Goal: Information Seeking & Learning: Compare options

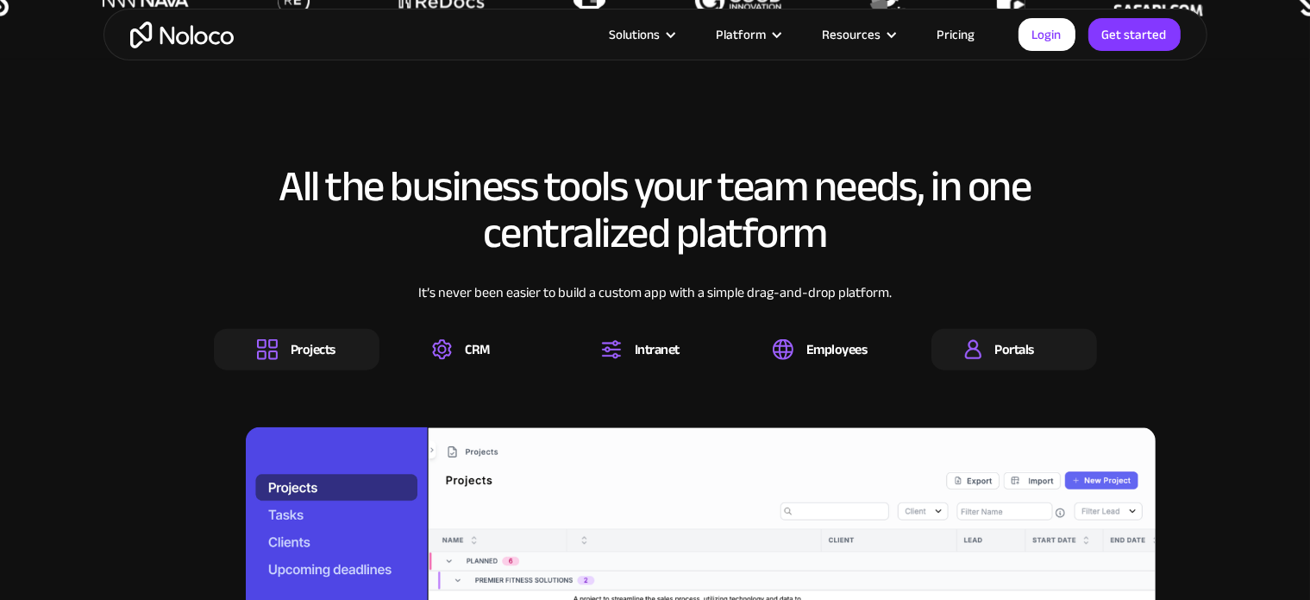
click at [1015, 365] on div "Portals" at bounding box center [1015, 349] width 166 height 41
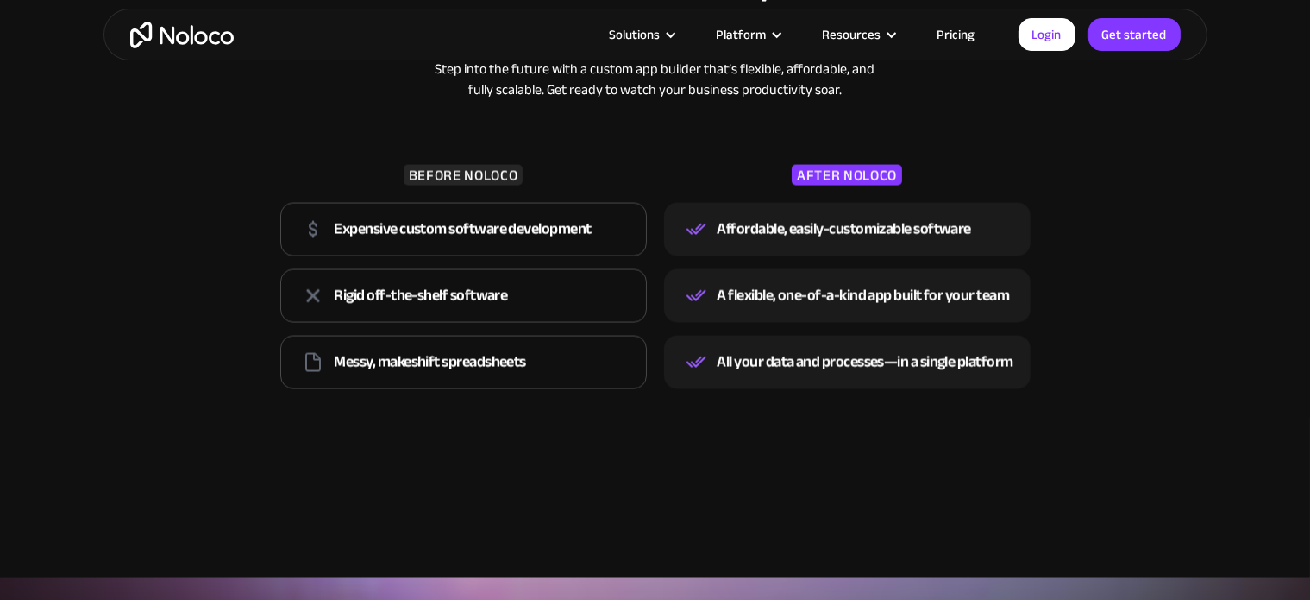
scroll to position [2868, 0]
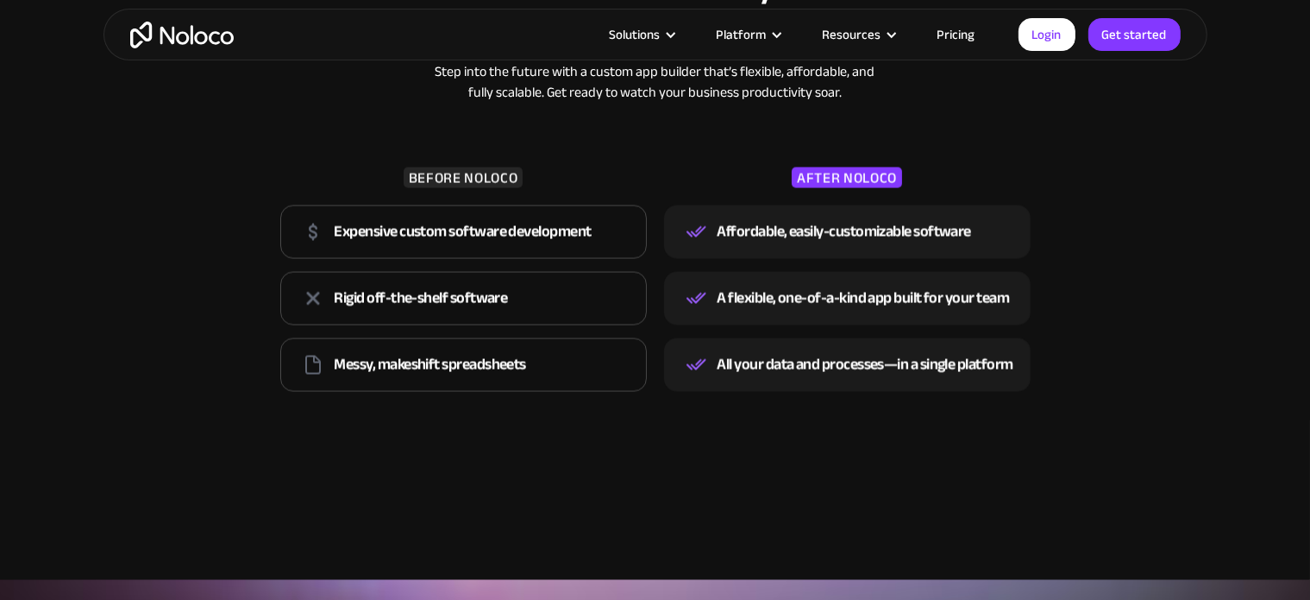
click at [953, 34] on link "Pricing" at bounding box center [956, 34] width 81 height 22
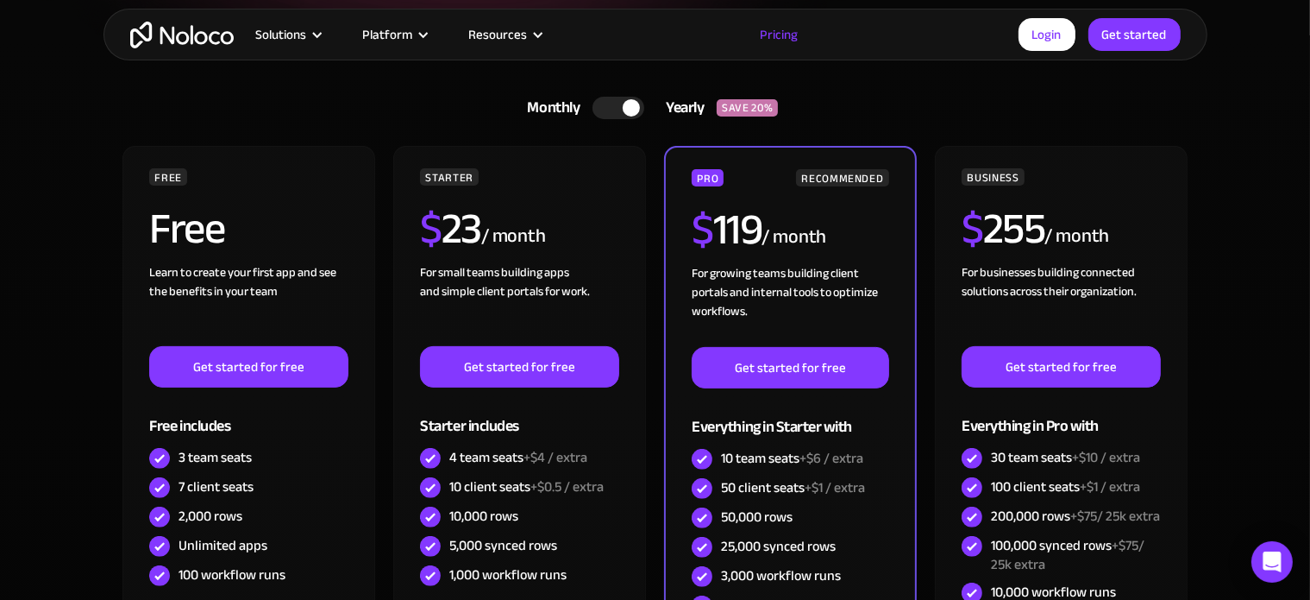
scroll to position [385, 0]
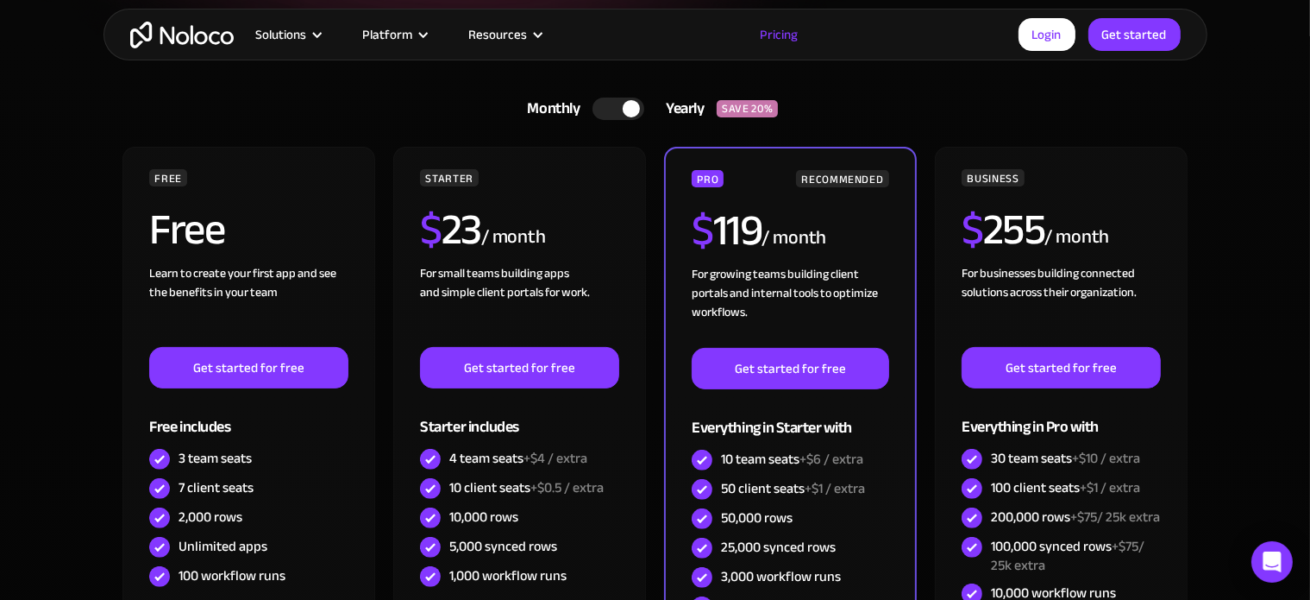
click at [628, 104] on div at bounding box center [631, 108] width 17 height 17
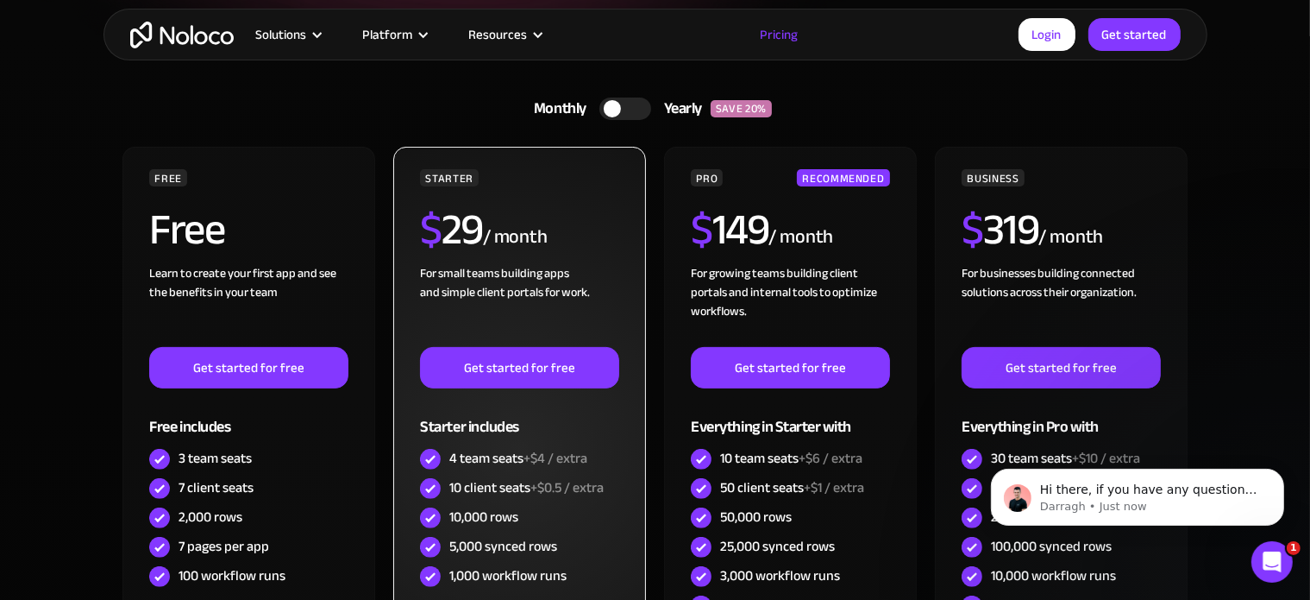
scroll to position [0, 0]
click at [435, 487] on img at bounding box center [430, 488] width 21 height 21
click at [505, 487] on div "10 client seats +$0.5 / extra" at bounding box center [526, 487] width 154 height 19
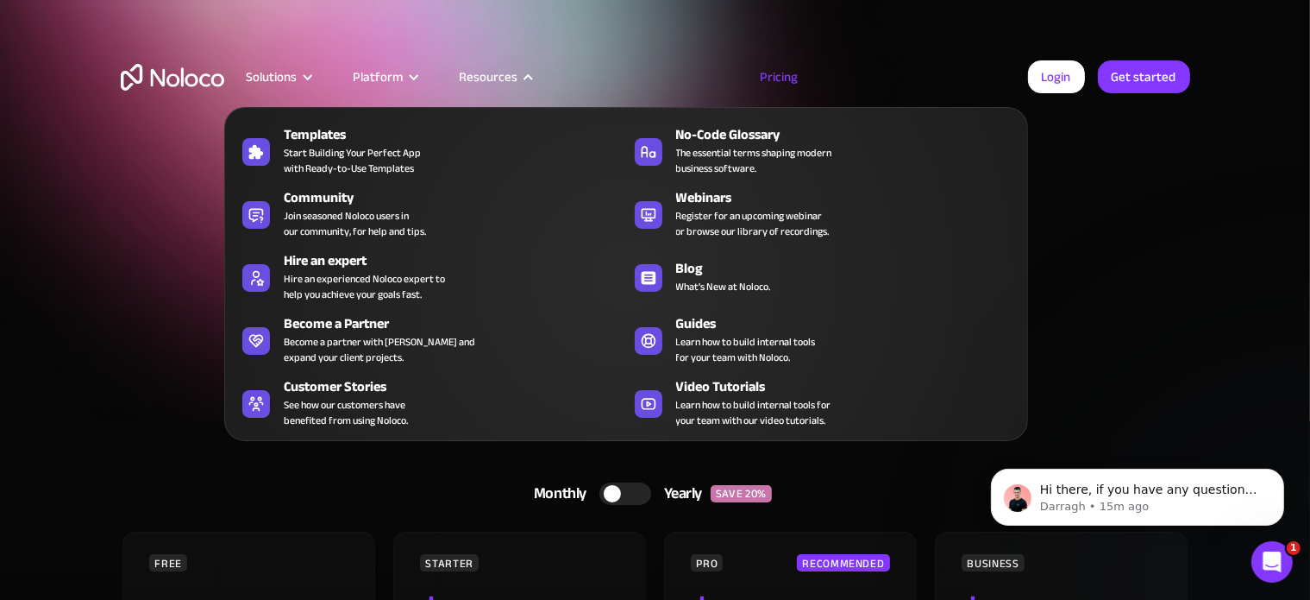
click at [506, 78] on div "Resources" at bounding box center [488, 77] width 59 height 22
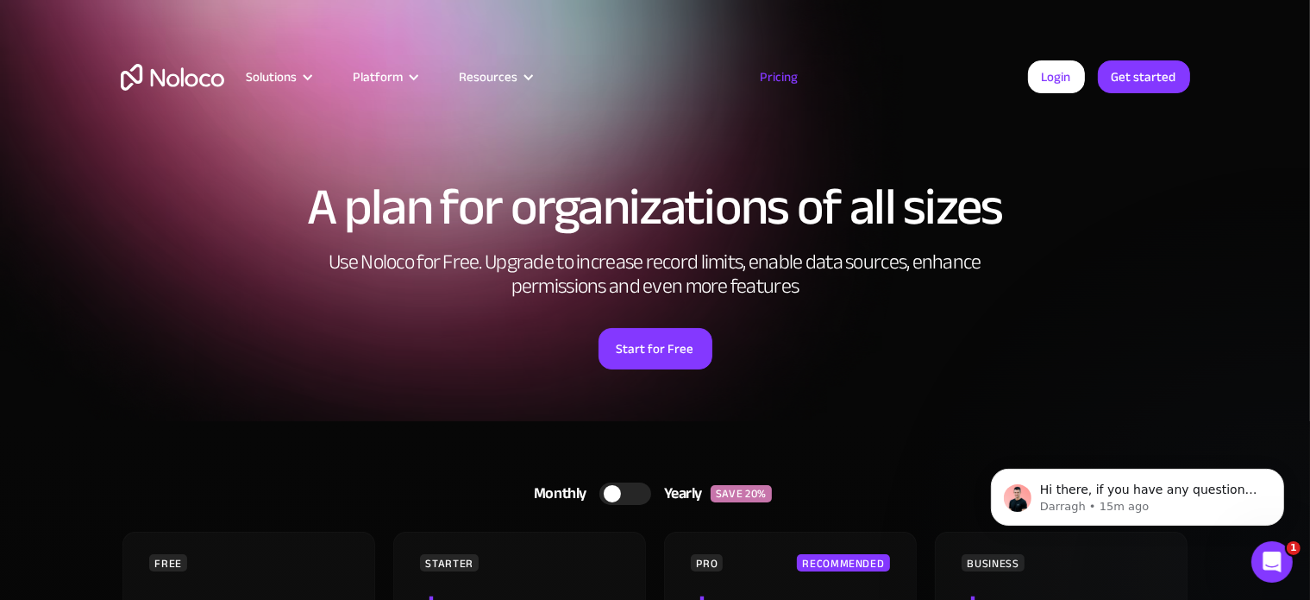
click at [506, 78] on div "Resources" at bounding box center [488, 77] width 59 height 22
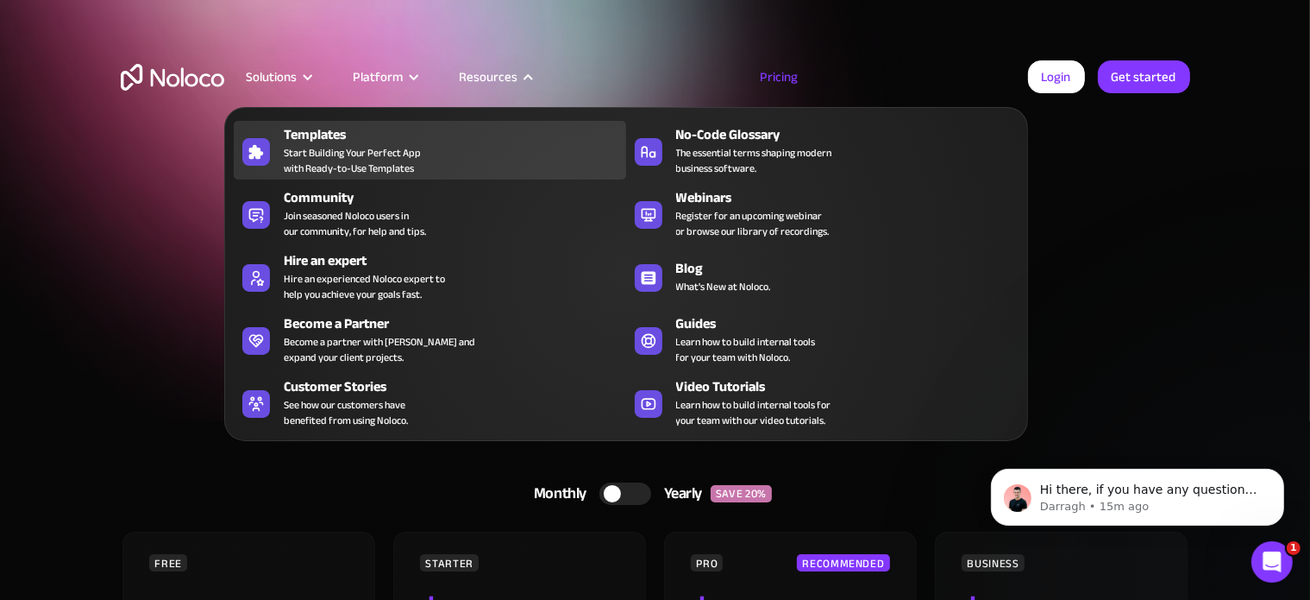
click at [413, 148] on span "Start Building Your Perfect App with Ready-to-Use Templates" at bounding box center [352, 160] width 137 height 31
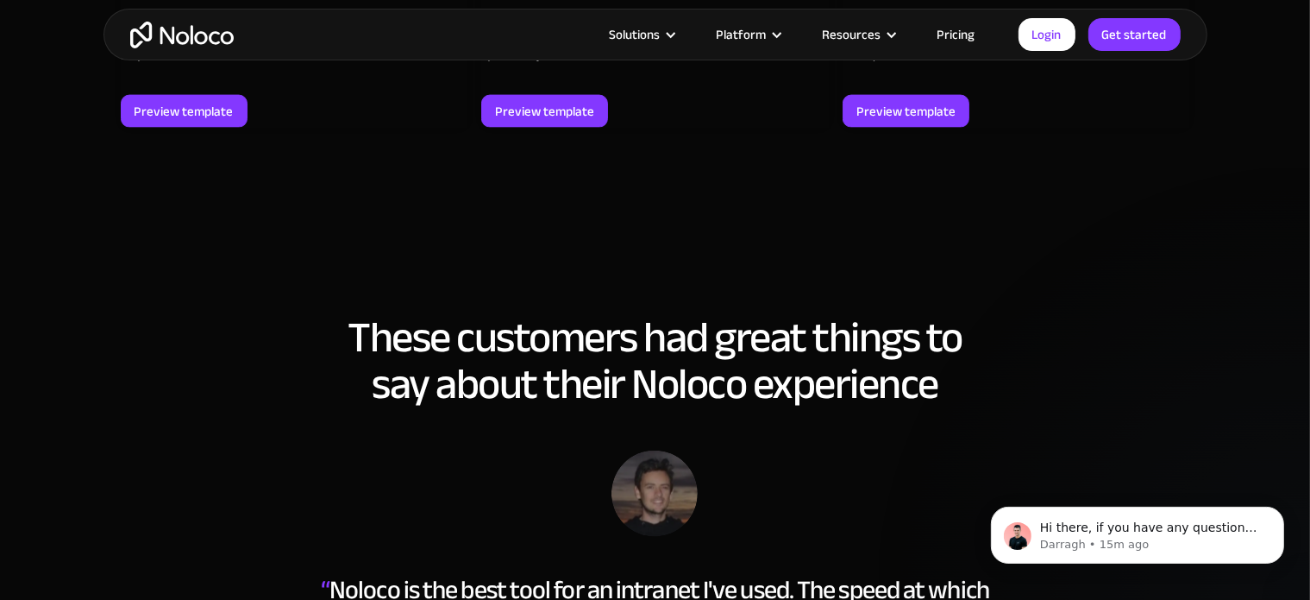
scroll to position [2574, 0]
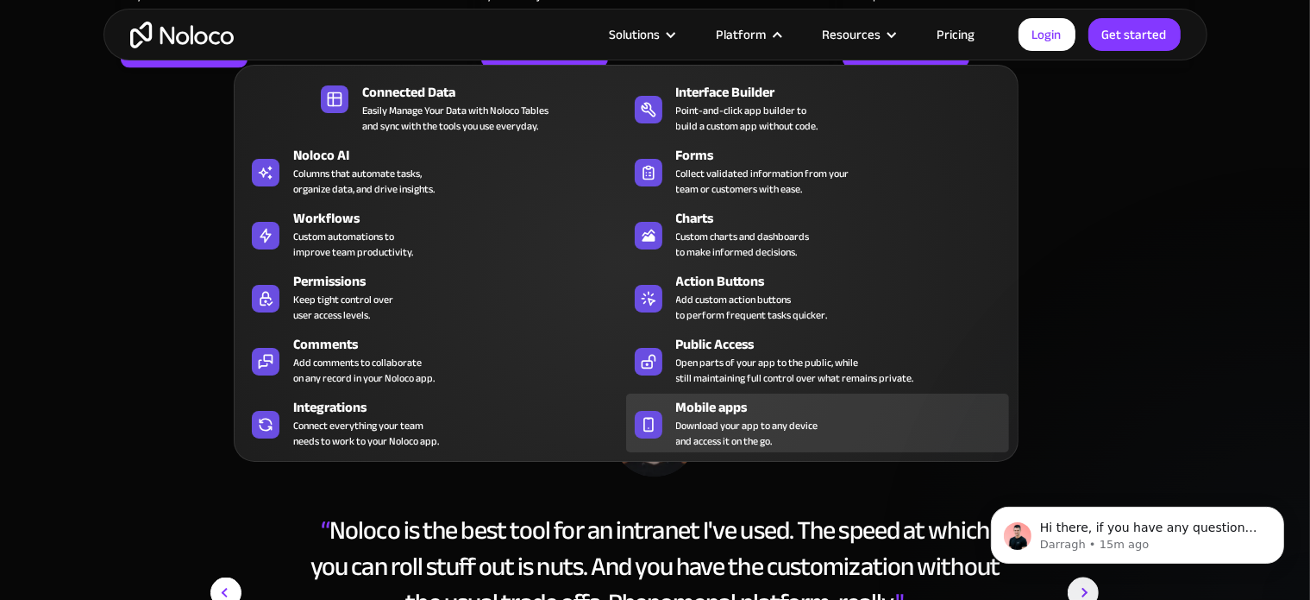
click at [761, 418] on span "Download your app to any device and access it on the go." at bounding box center [747, 433] width 142 height 31
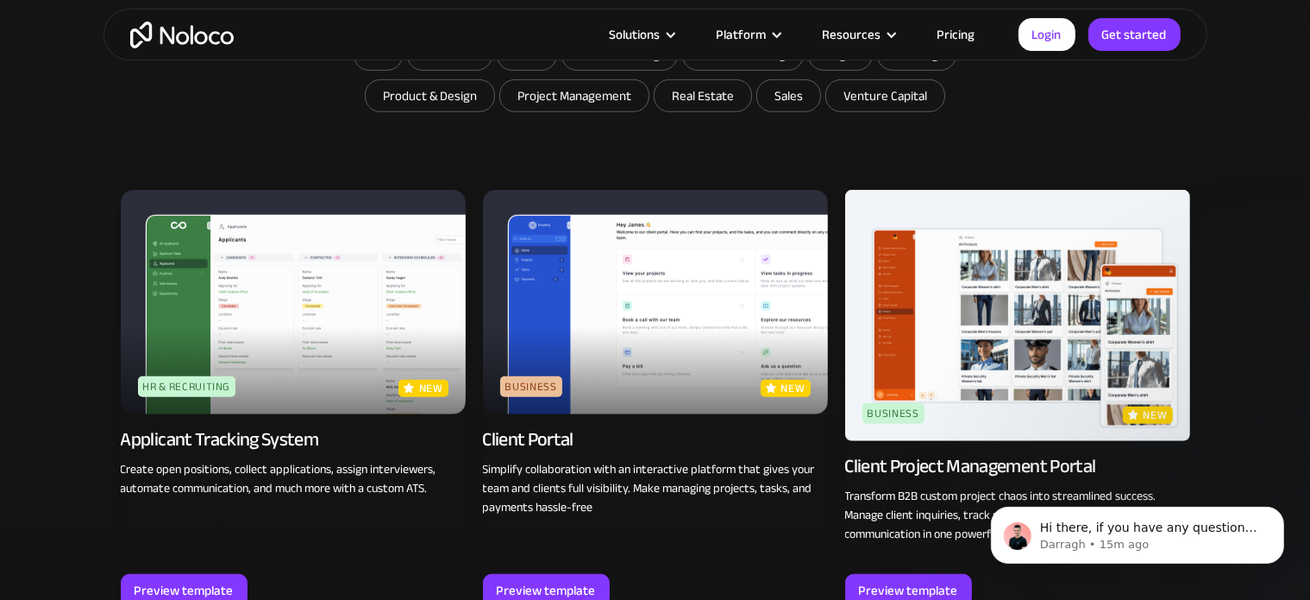
scroll to position [1145, 0]
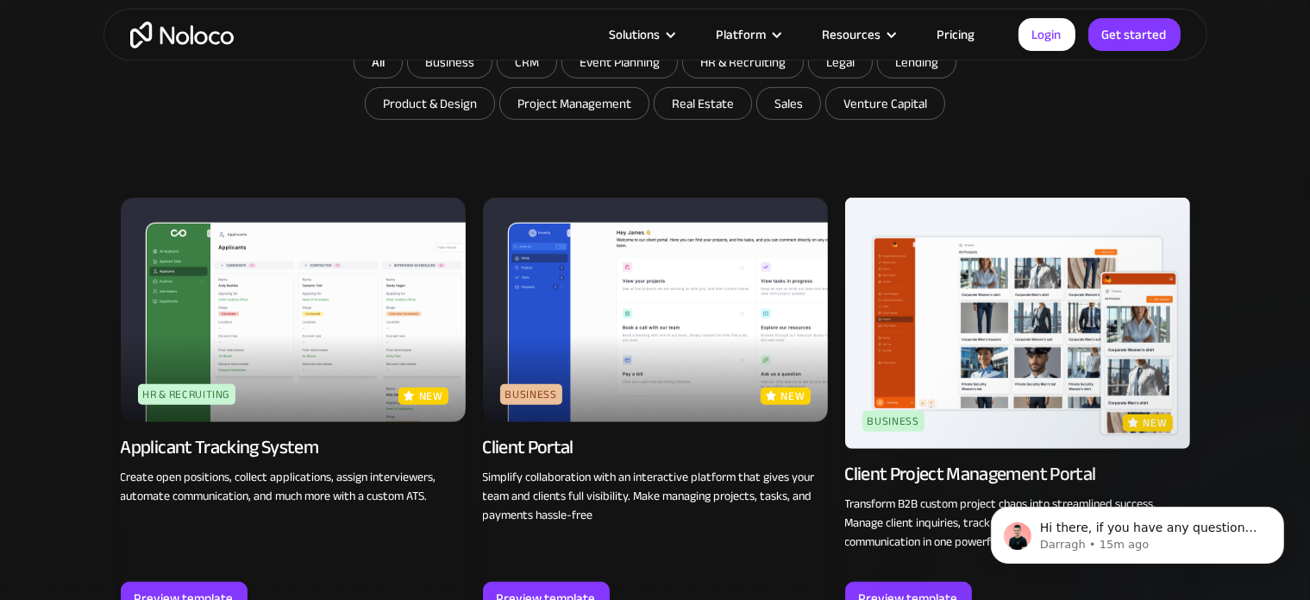
click at [615, 325] on img at bounding box center [655, 310] width 345 height 224
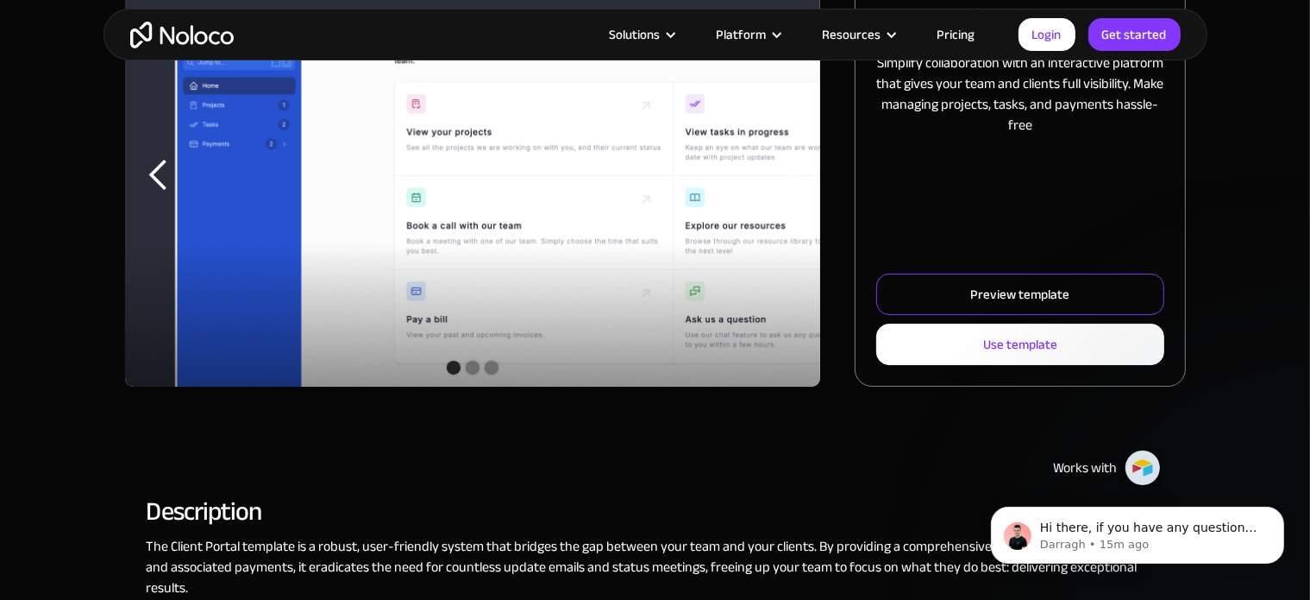
click at [966, 297] on link "Preview template" at bounding box center [1020, 293] width 287 height 41
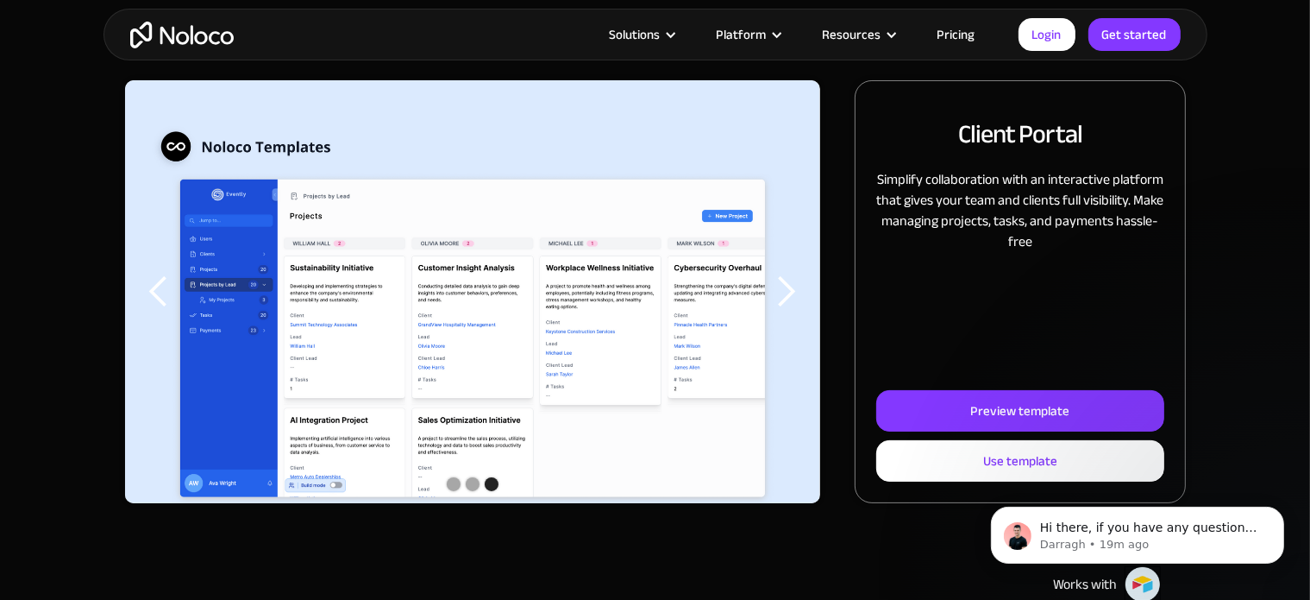
scroll to position [214, 0]
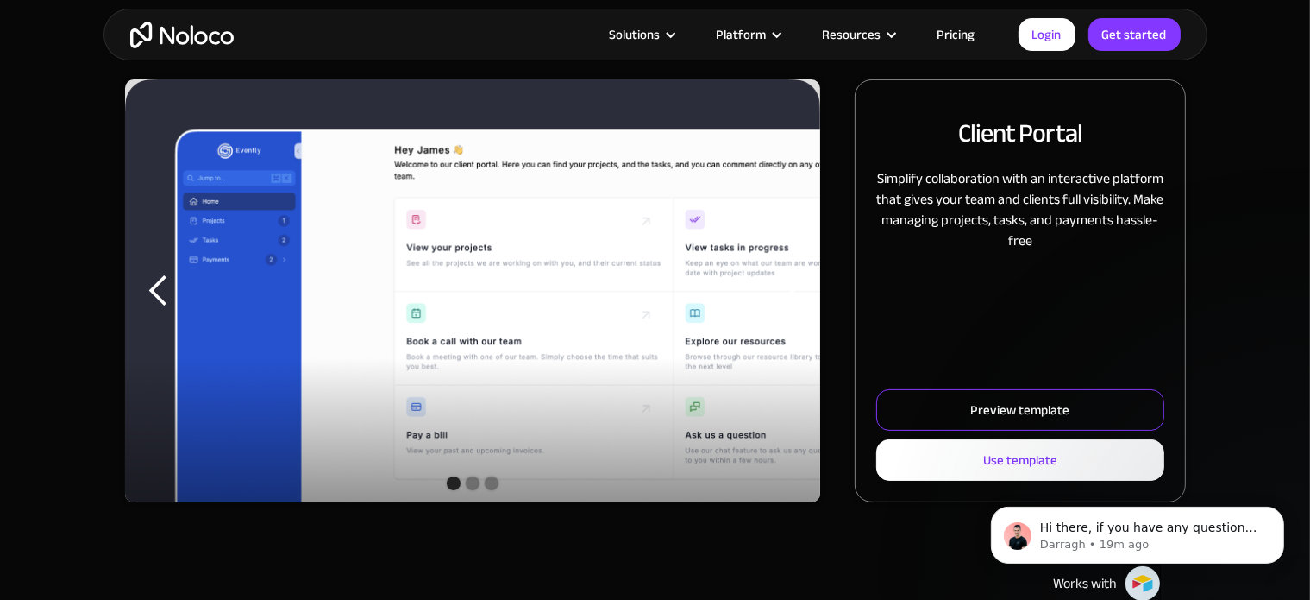
click at [973, 403] on div "Preview template" at bounding box center [1020, 410] width 99 height 22
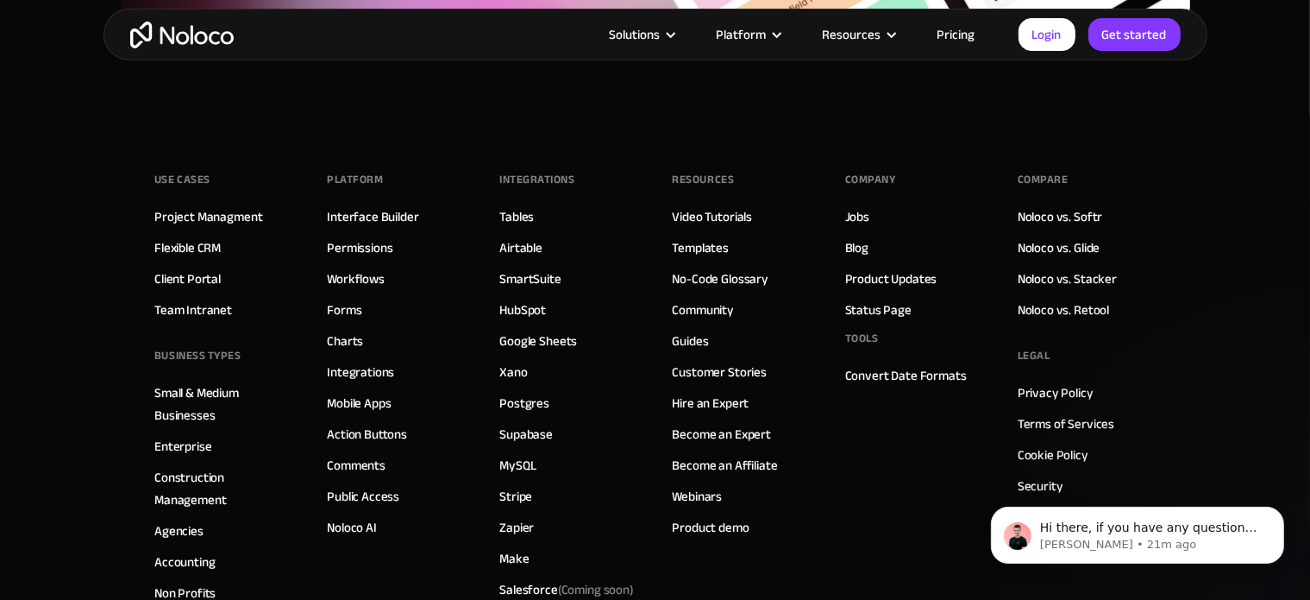
scroll to position [3200, 0]
click at [1059, 238] on link "Noloco vs. Glide" at bounding box center [1059, 249] width 83 height 22
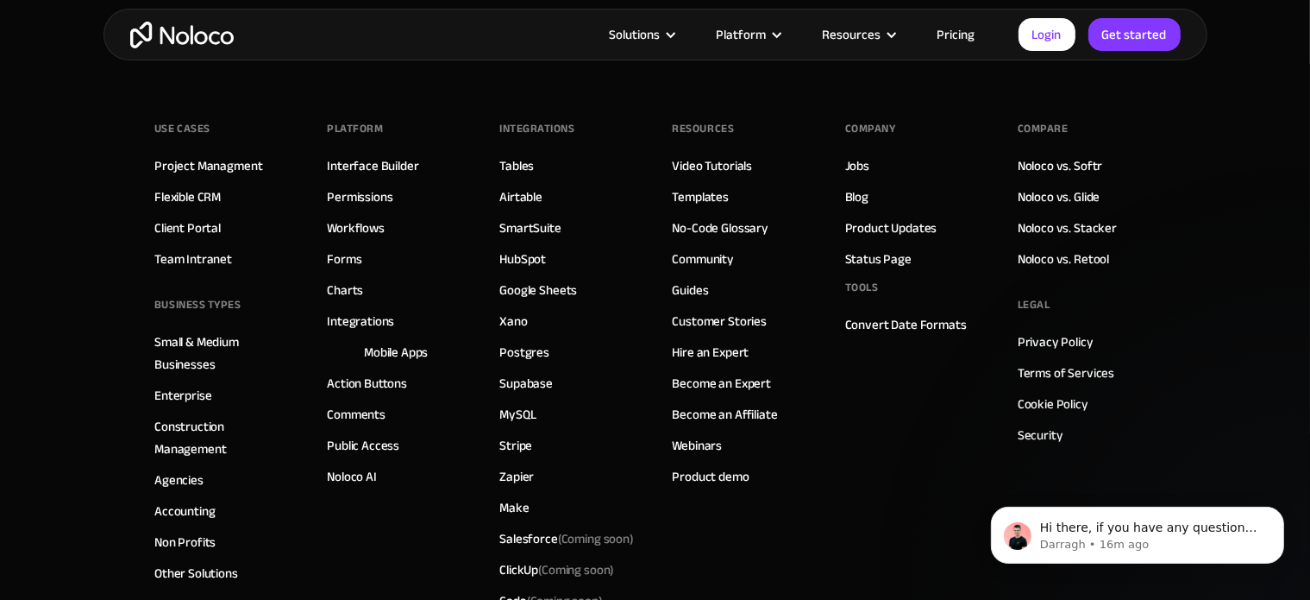
scroll to position [6140, 0]
click at [530, 128] on div "INTEGRATIONS" at bounding box center [537, 130] width 75 height 26
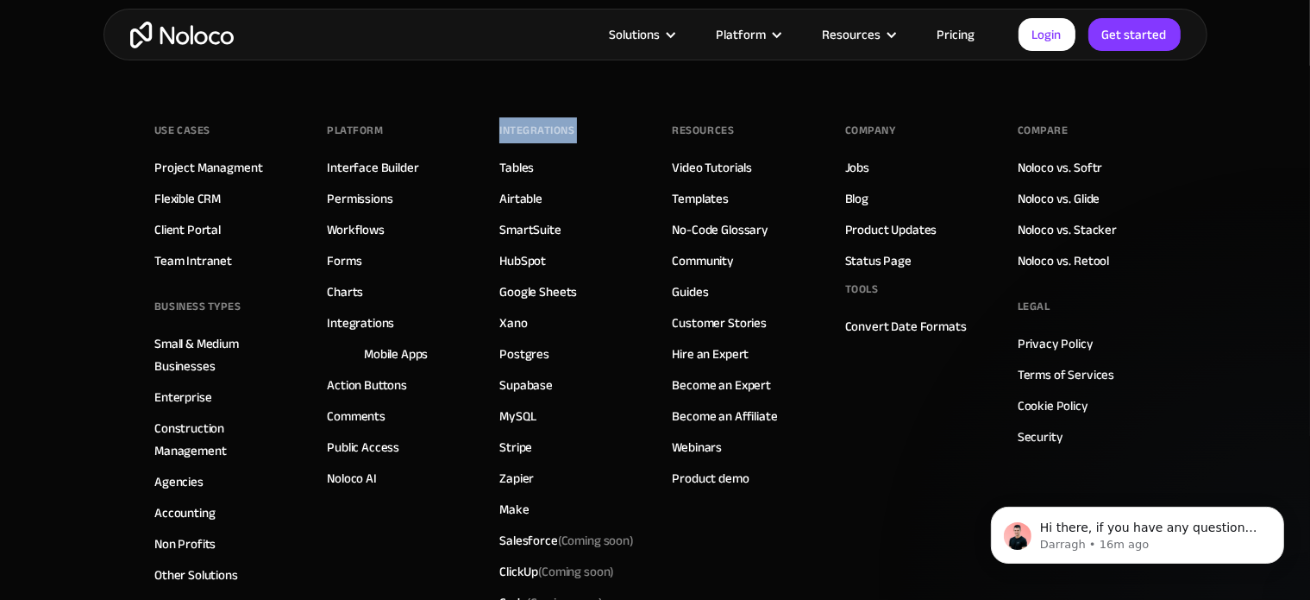
click at [530, 128] on div "INTEGRATIONS" at bounding box center [537, 130] width 75 height 26
click at [525, 123] on div "INTEGRATIONS" at bounding box center [537, 130] width 75 height 26
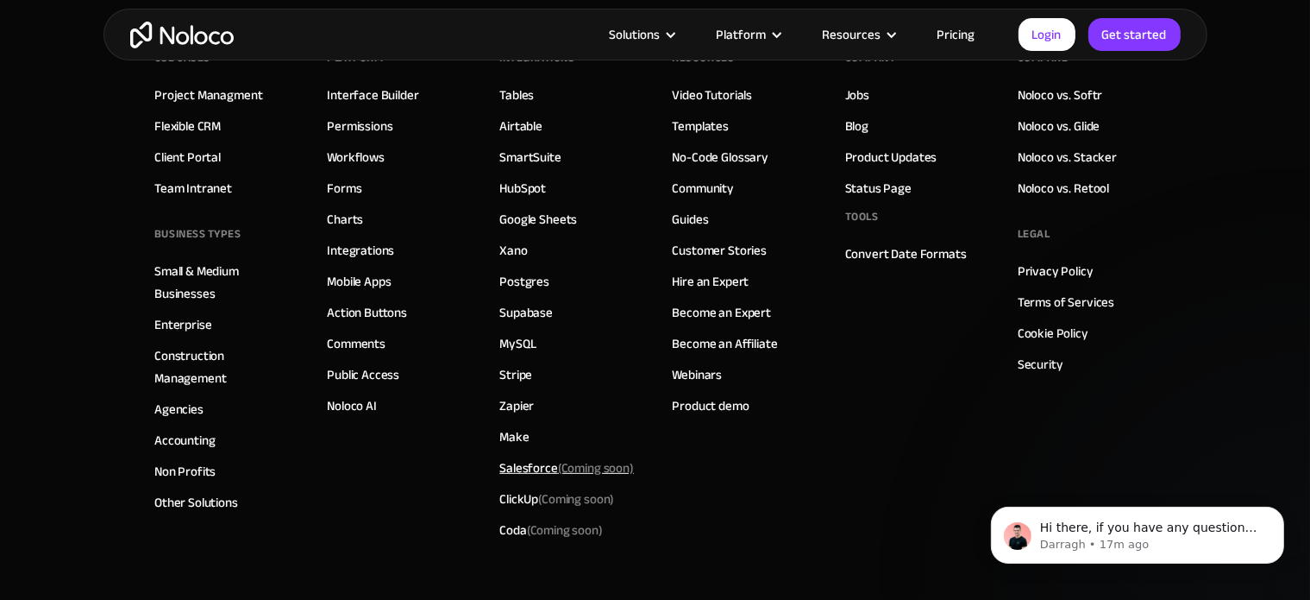
scroll to position [642, 0]
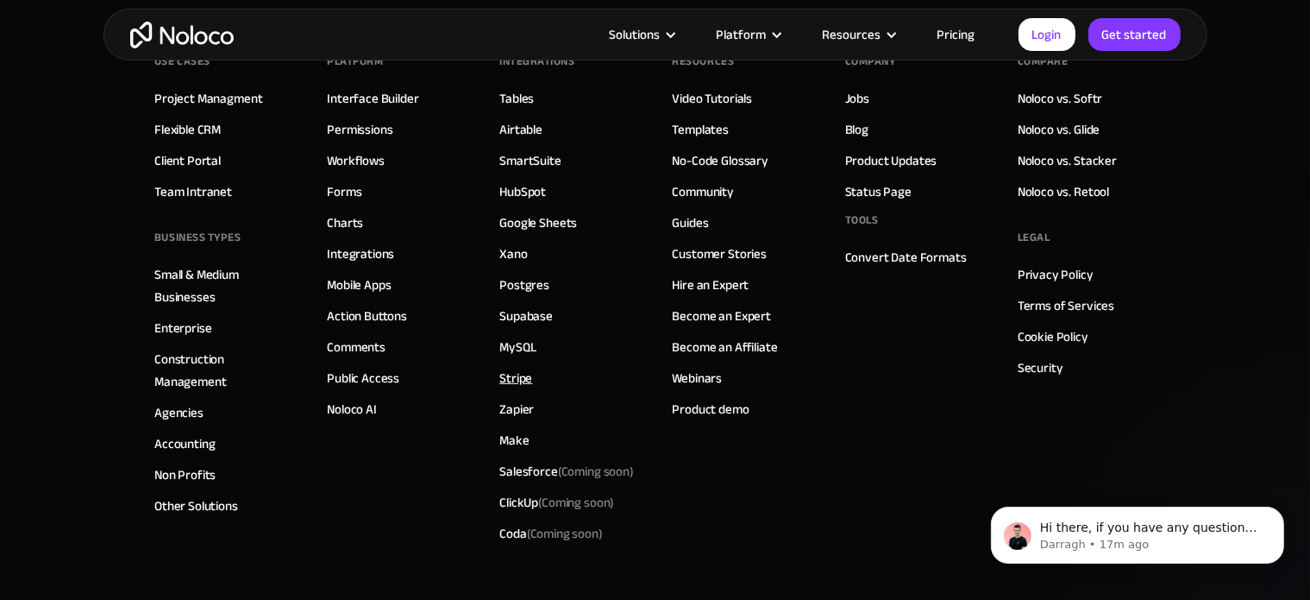
click at [523, 367] on link "Stripe" at bounding box center [516, 378] width 33 height 22
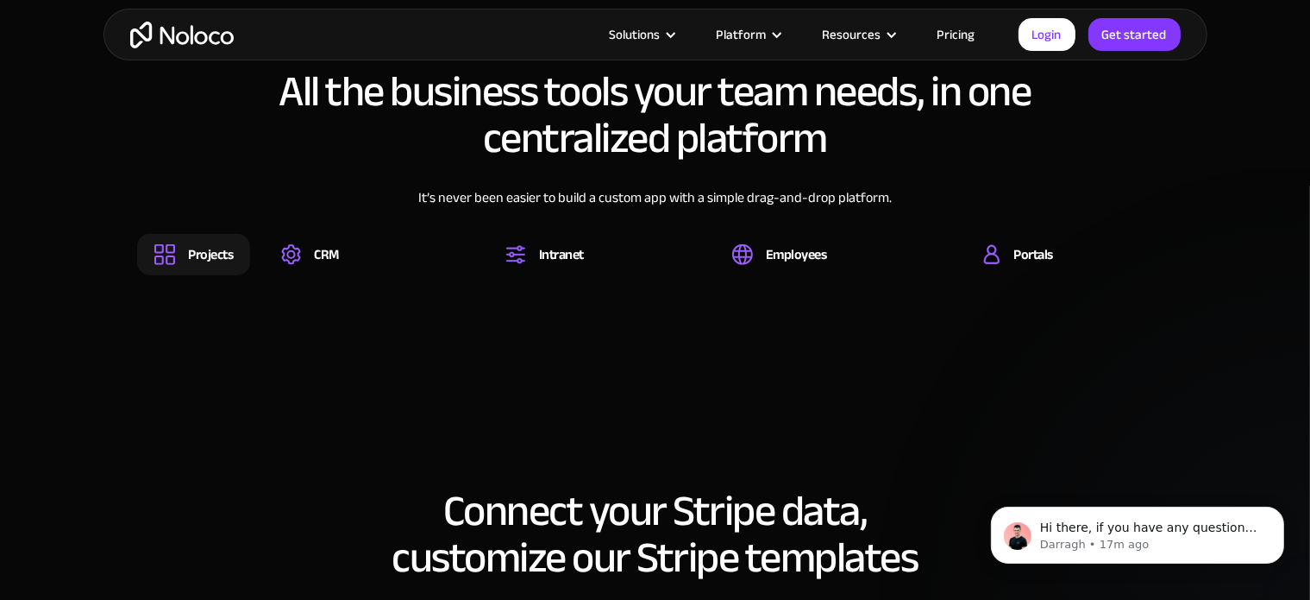
scroll to position [1358, 0]
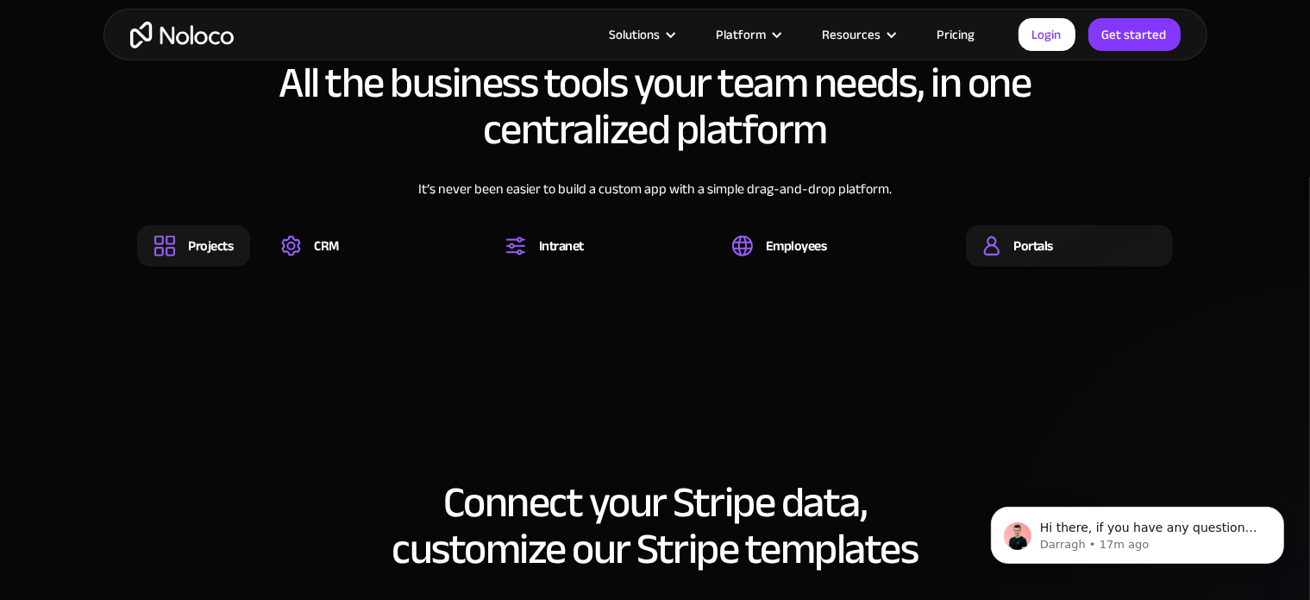
click at [1019, 247] on div "Portals" at bounding box center [1034, 245] width 40 height 19
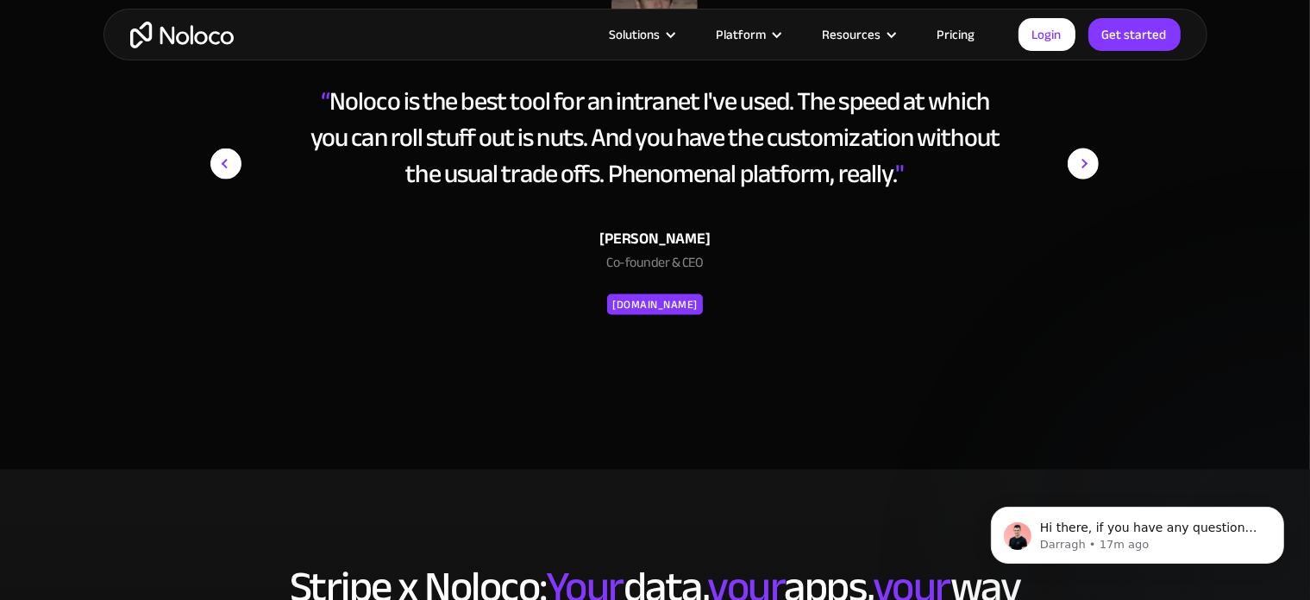
scroll to position [2743, 0]
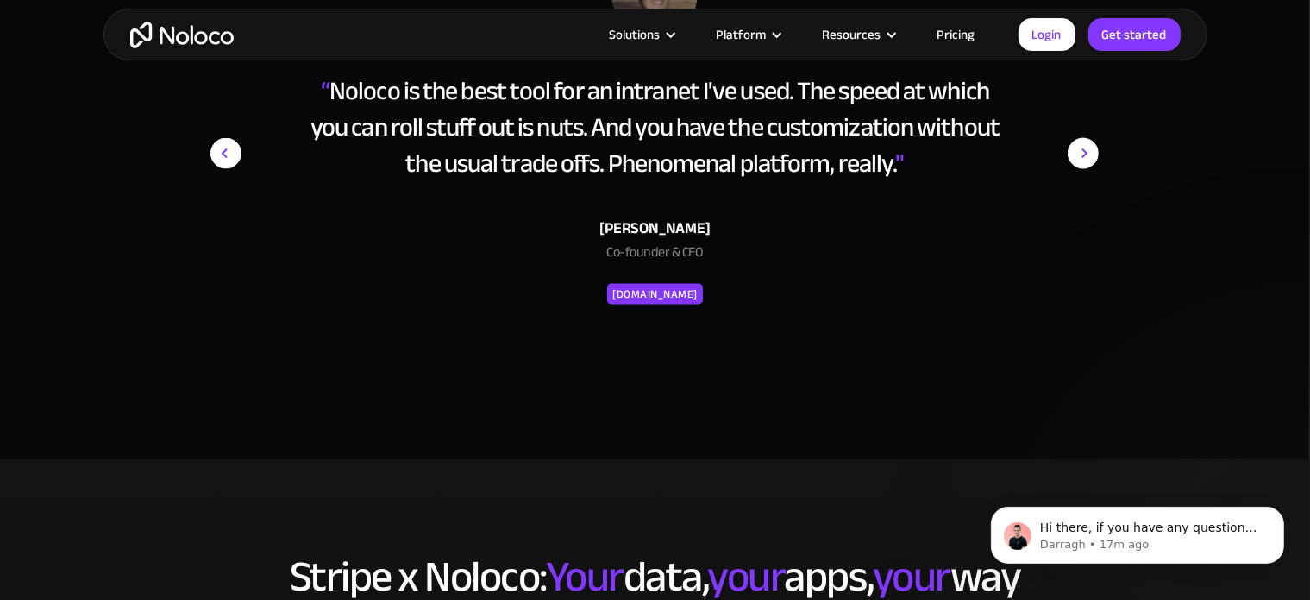
click at [670, 292] on div "[DOMAIN_NAME]" at bounding box center [655, 294] width 85 height 21
click at [1090, 144] on img "next slide" at bounding box center [1083, 154] width 31 height 404
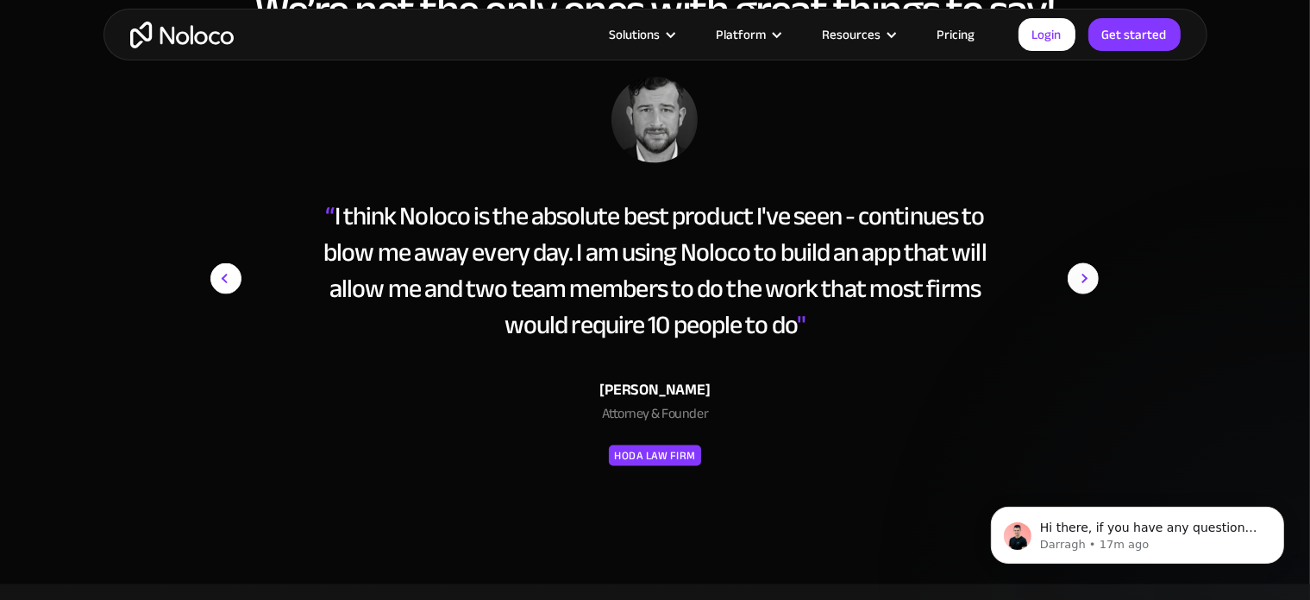
scroll to position [2618, 0]
click at [649, 462] on div "Hoda Law Firm" at bounding box center [655, 456] width 82 height 21
click at [1077, 273] on img "next slide" at bounding box center [1083, 280] width 31 height 404
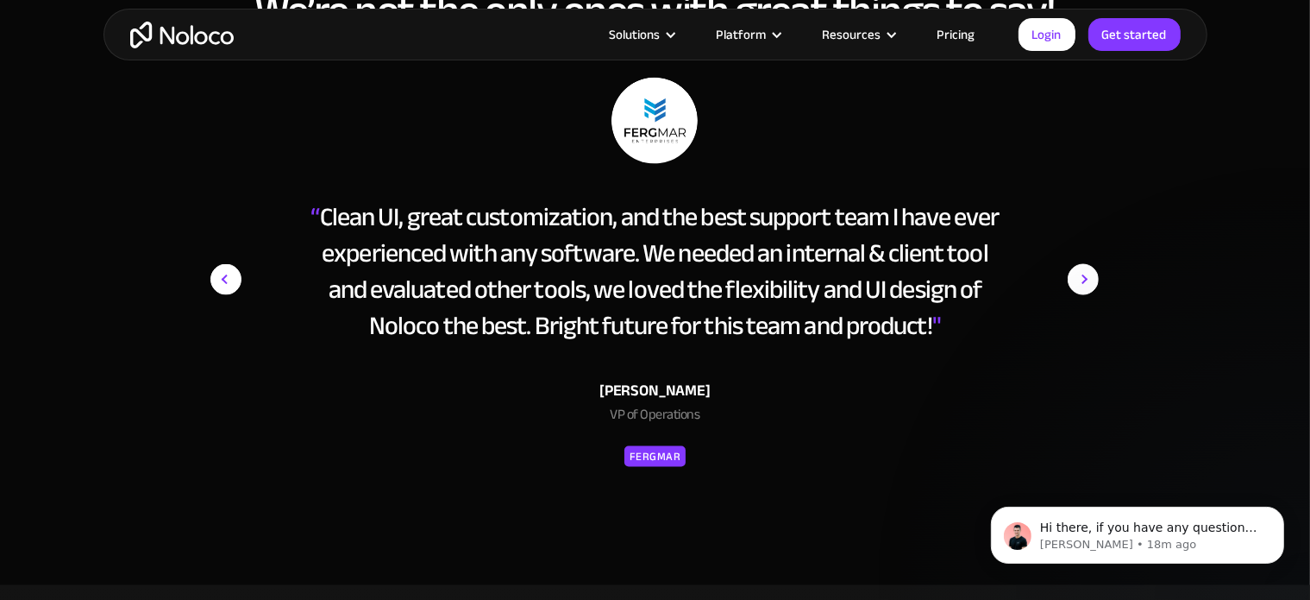
click at [644, 442] on div "Clayton Garner VP of Operations Fergmar" at bounding box center [655, 406] width 706 height 126
click at [649, 452] on div "Fergmar" at bounding box center [656, 456] width 52 height 21
click at [1088, 280] on img "next slide" at bounding box center [1083, 280] width 31 height 404
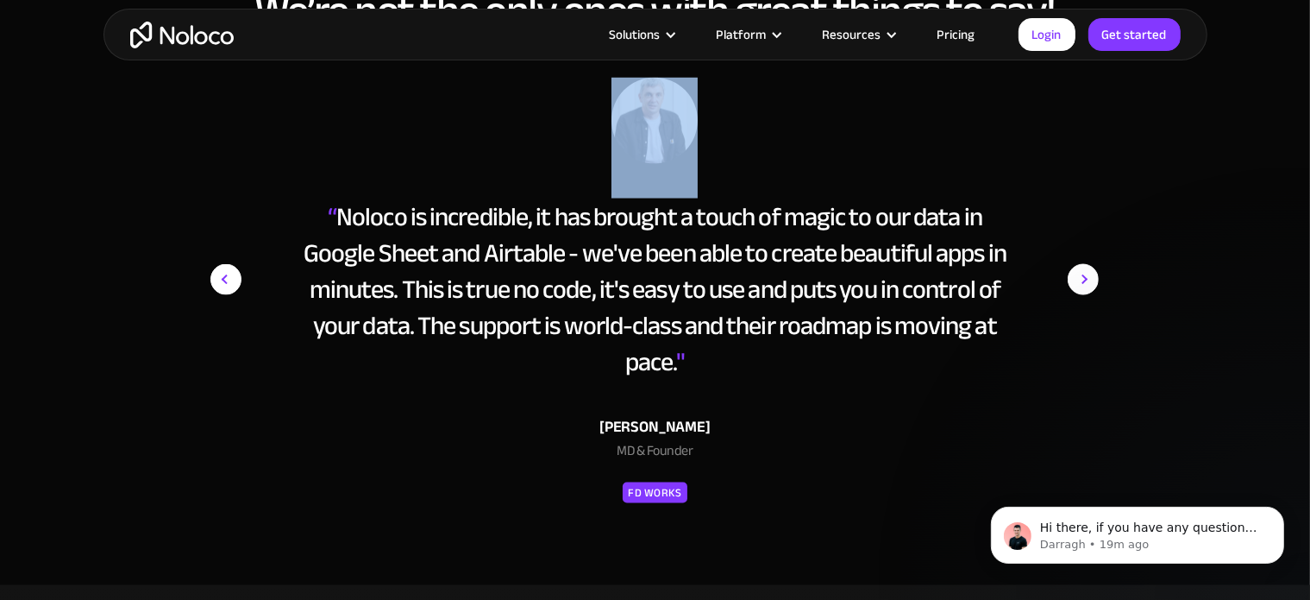
click at [1088, 280] on img "next slide" at bounding box center [1083, 280] width 31 height 404
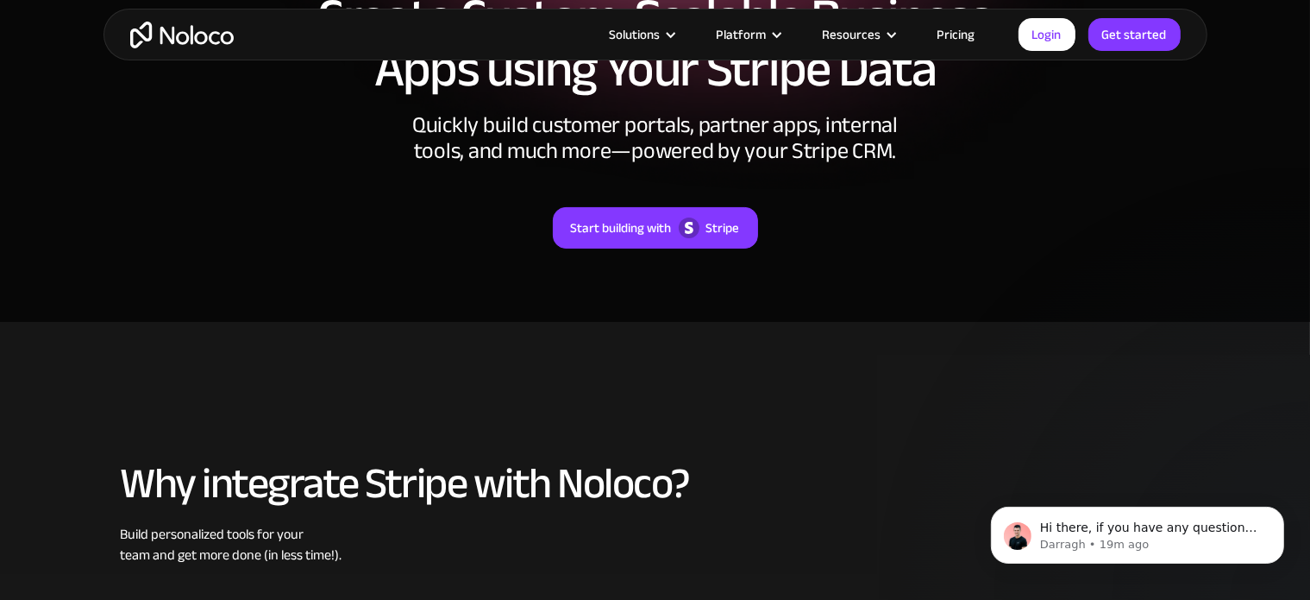
scroll to position [216, 0]
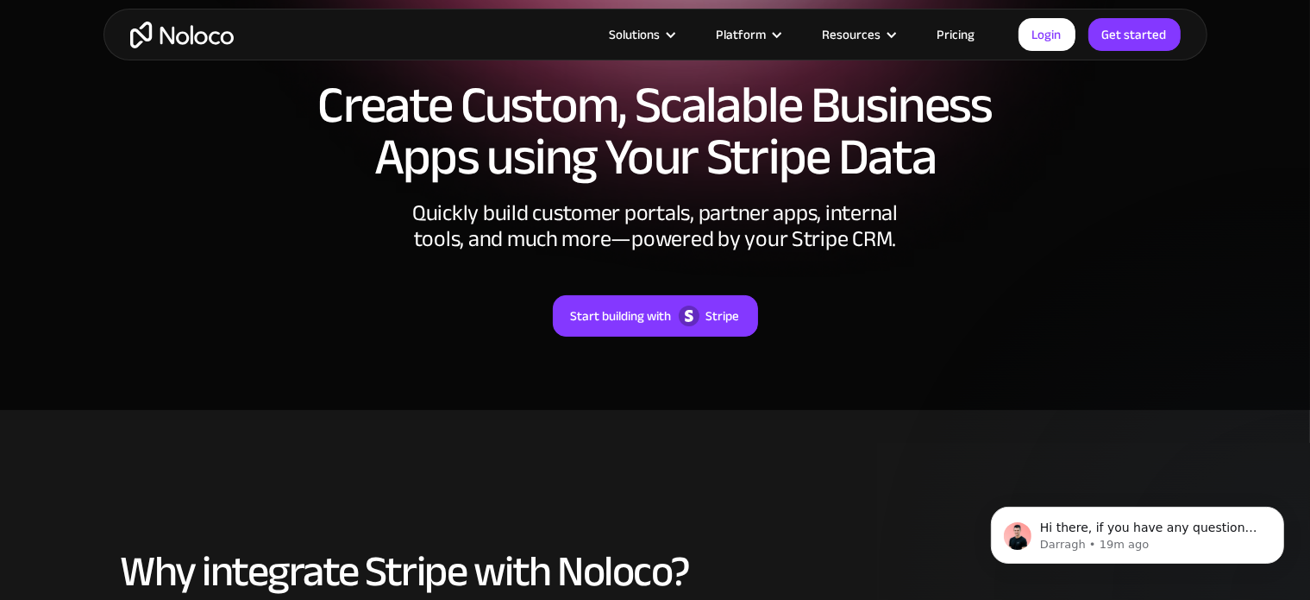
click at [966, 31] on link "Pricing" at bounding box center [956, 34] width 81 height 22
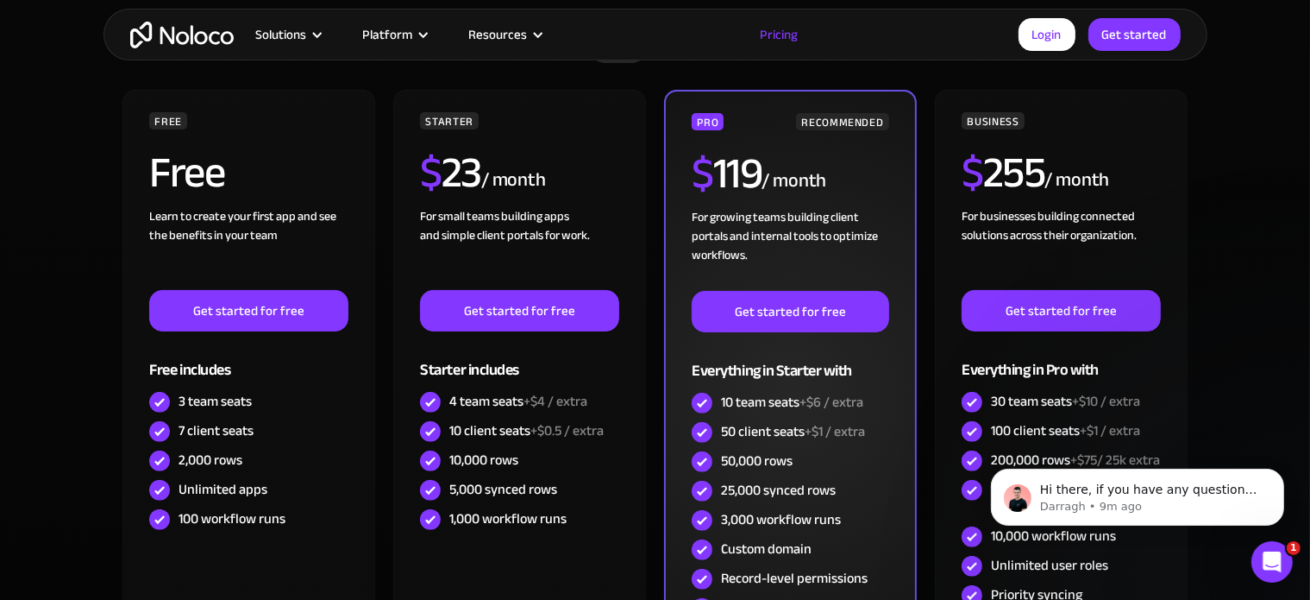
scroll to position [443, 0]
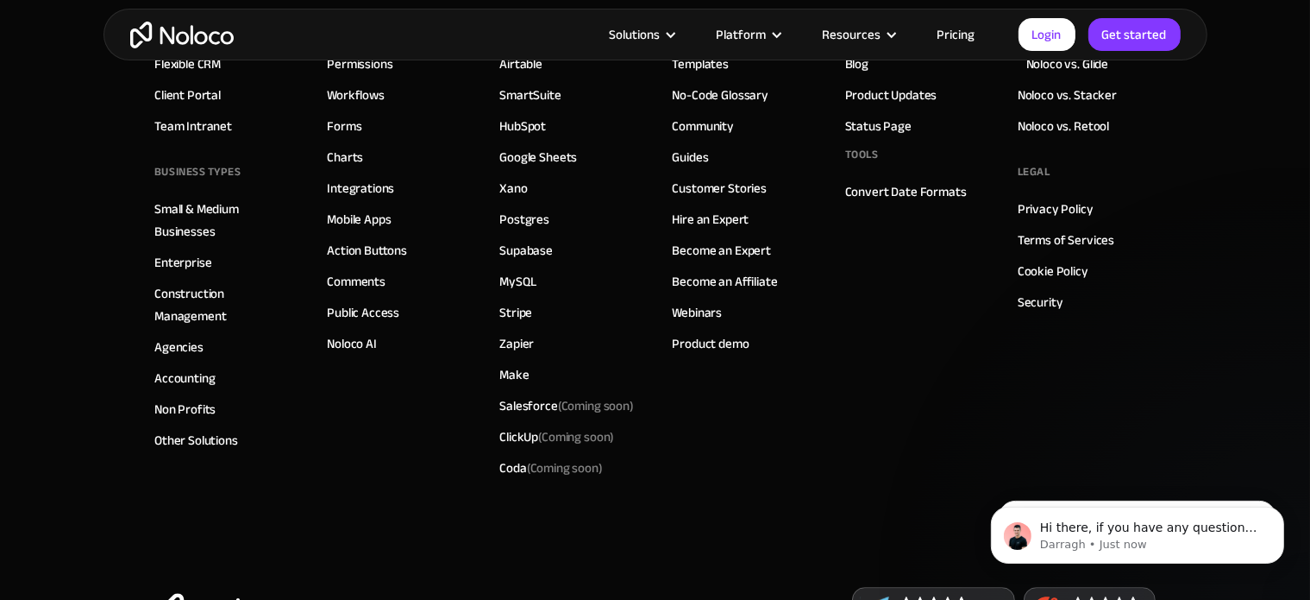
scroll to position [5156, 0]
